Goal: Task Accomplishment & Management: Manage account settings

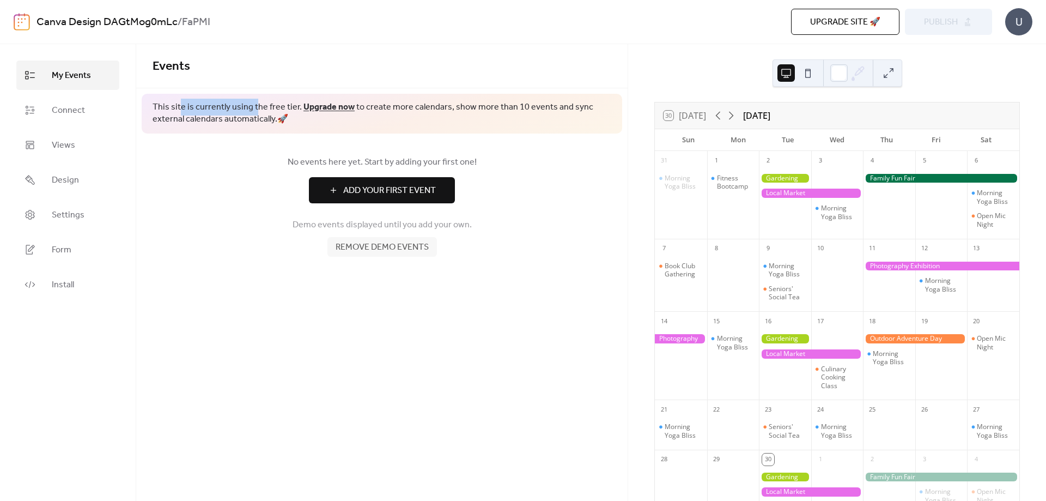
drag, startPoint x: 179, startPoint y: 107, endPoint x: 254, endPoint y: 107, distance: 75.2
click at [254, 107] on span "This site is currently using the free tier. Upgrade now to create more calendar…" at bounding box center [382, 113] width 459 height 25
click at [259, 107] on span "This site is currently using the free tier. Upgrade now to create more calendar…" at bounding box center [382, 113] width 459 height 25
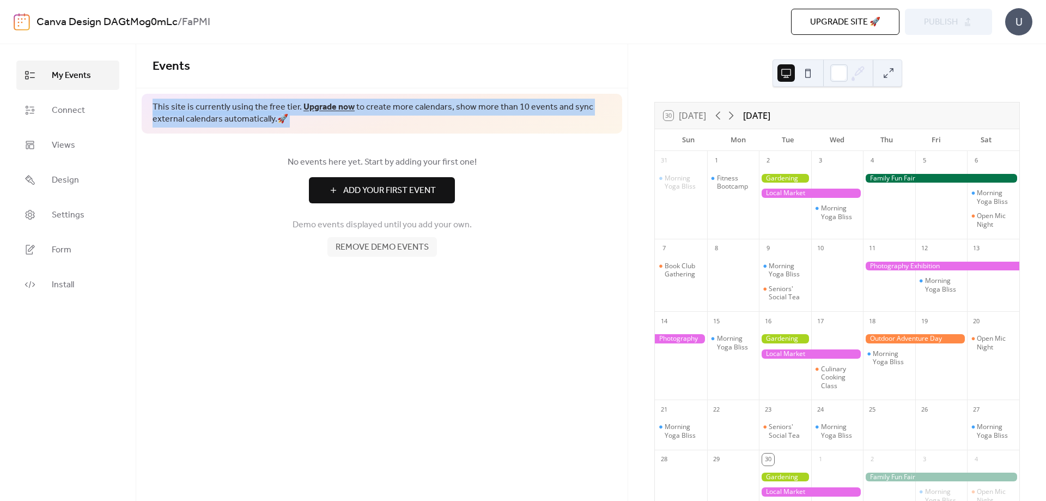
click at [259, 107] on span "This site is currently using the free tier. Upgrade now to create more calendar…" at bounding box center [382, 113] width 459 height 25
click at [238, 120] on span "This site is currently using the free tier. Upgrade now to create more calendar…" at bounding box center [382, 113] width 459 height 25
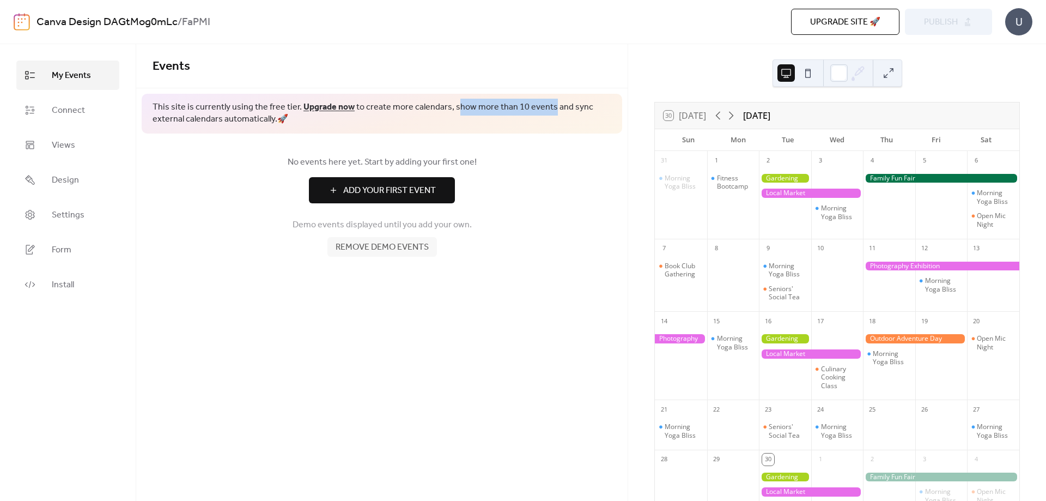
drag, startPoint x: 453, startPoint y: 106, endPoint x: 552, endPoint y: 106, distance: 98.6
click at [551, 106] on span "This site is currently using the free tier. Upgrade now to create more calendar…" at bounding box center [382, 113] width 459 height 25
click at [552, 106] on span "This site is currently using the free tier. Upgrade now to create more calendar…" at bounding box center [382, 113] width 459 height 25
